Goal: Information Seeking & Learning: Learn about a topic

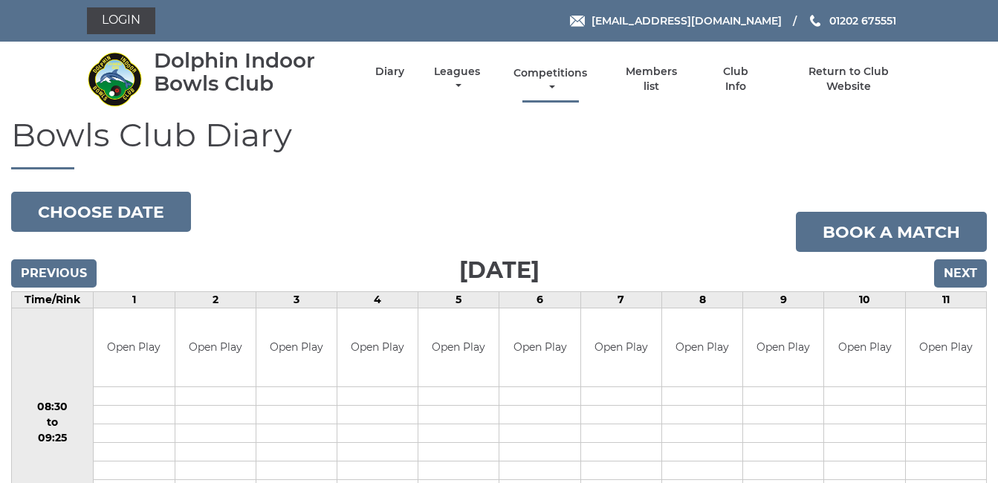
click at [554, 71] on link "Competitions" at bounding box center [550, 80] width 81 height 29
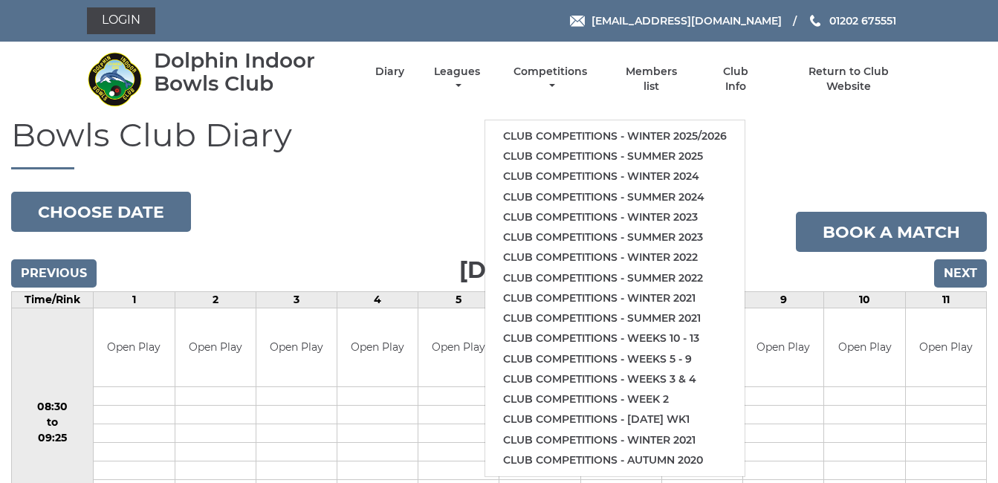
drag, startPoint x: 576, startPoint y: 134, endPoint x: 334, endPoint y: 221, distance: 257.4
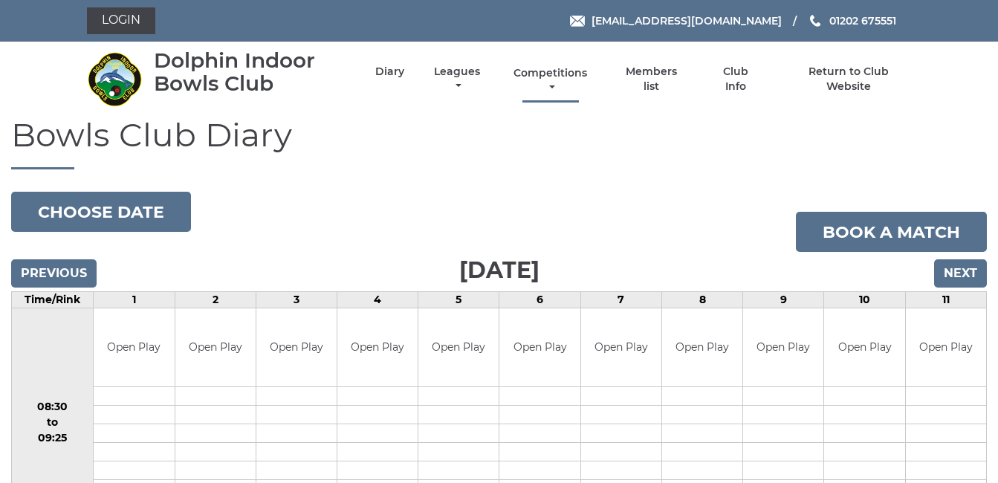
click at [545, 70] on link "Competitions" at bounding box center [550, 80] width 81 height 29
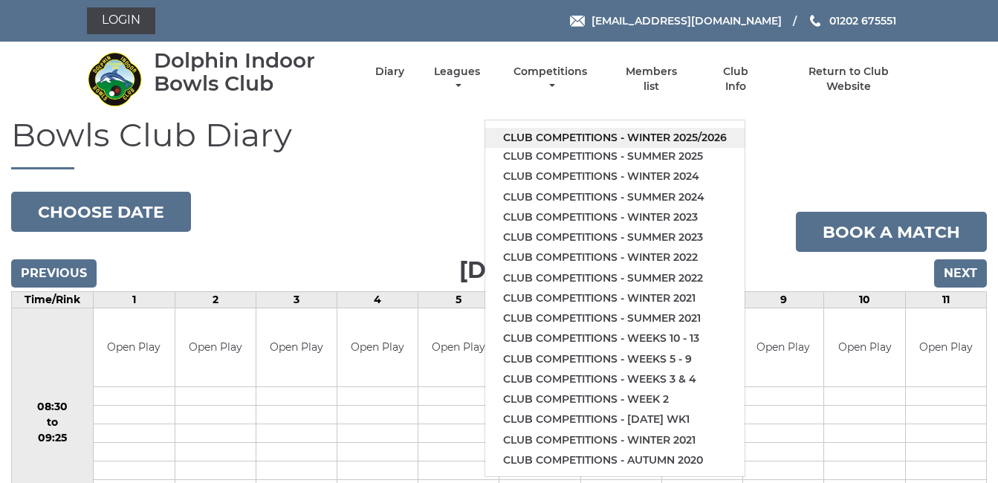
click at [562, 134] on link "Club competitions - Winter 2025/2026" at bounding box center [614, 138] width 259 height 20
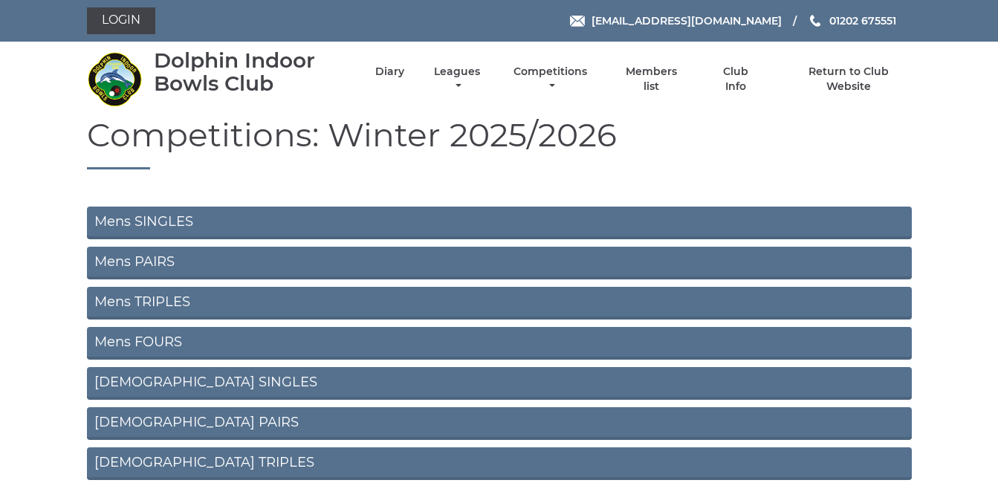
click at [156, 296] on link "Mens TRIPLES" at bounding box center [499, 303] width 825 height 33
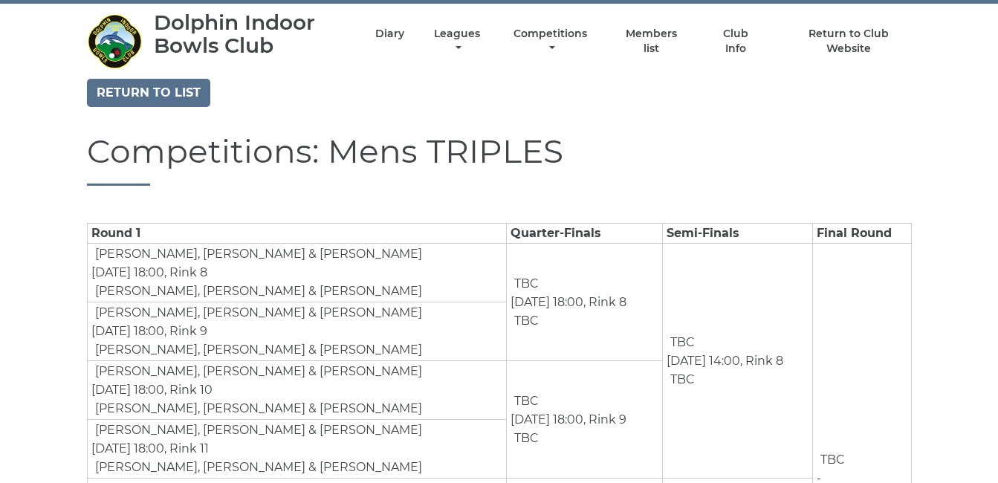
scroll to position [8, 0]
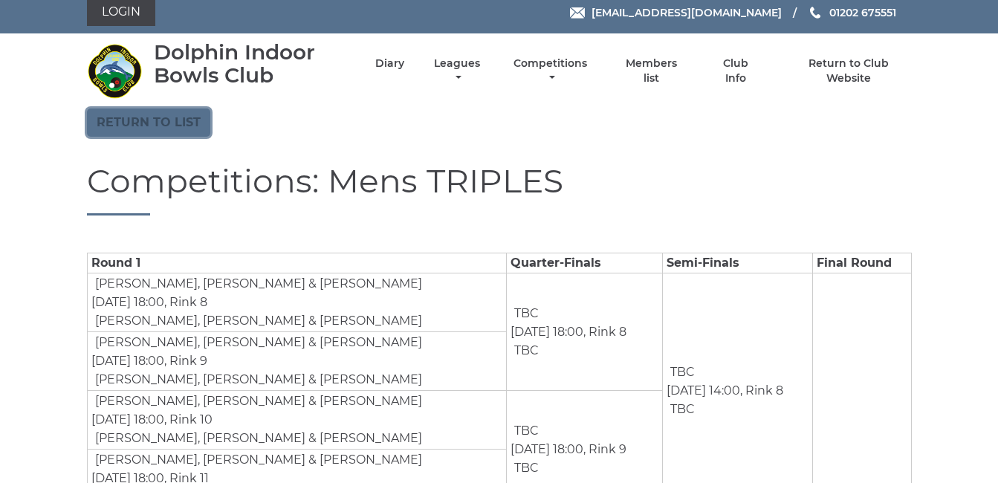
click at [143, 113] on link "Return to list" at bounding box center [148, 122] width 123 height 28
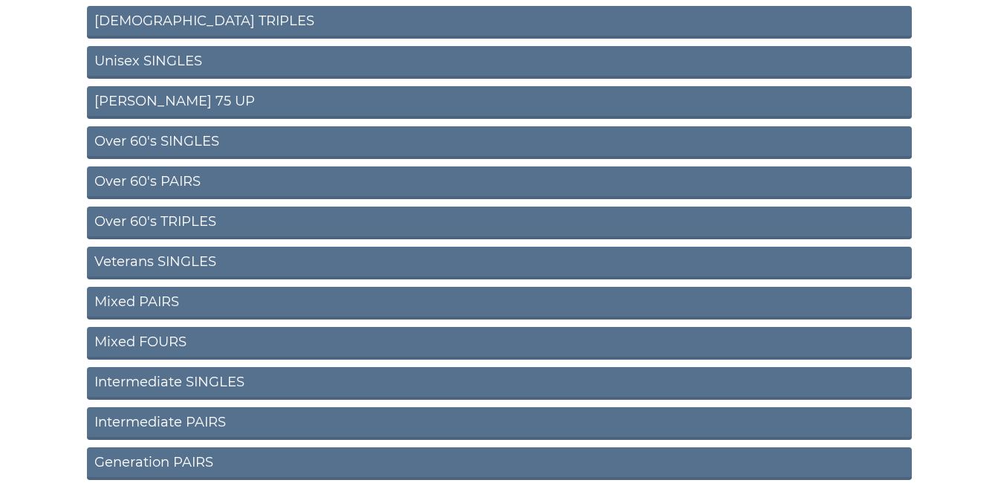
scroll to position [441, 0]
